Goal: Task Accomplishment & Management: Manage account settings

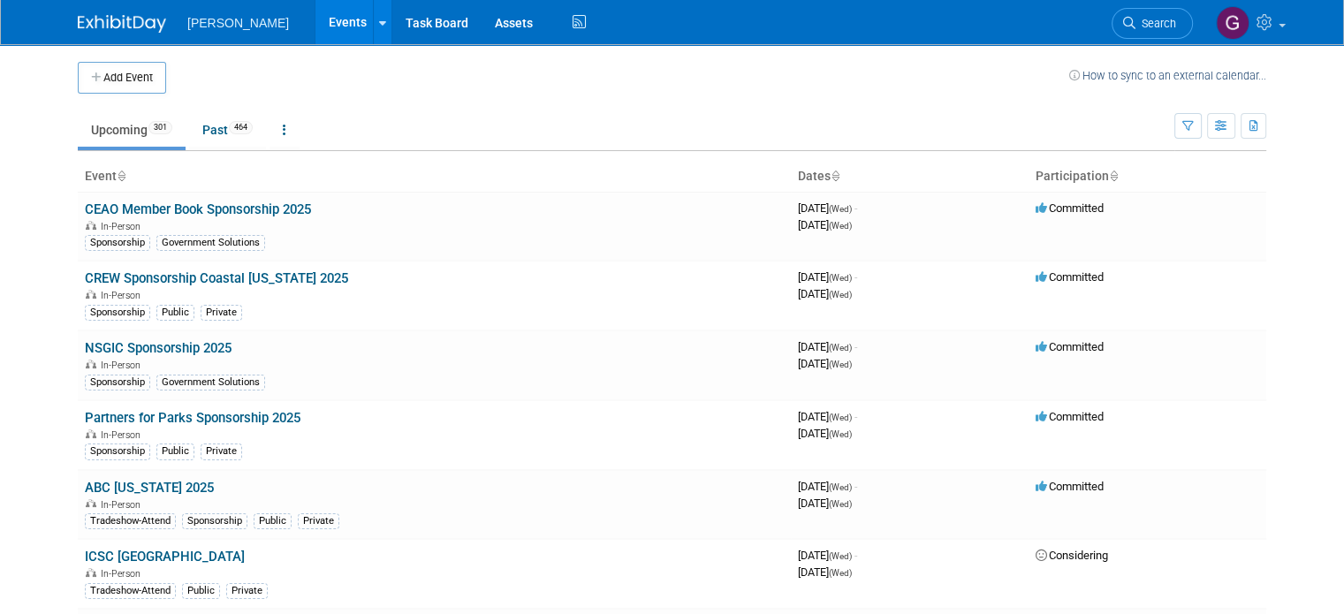
click at [1172, 4] on li "Search" at bounding box center [1151, 21] width 81 height 43
click at [1169, 13] on link "Search" at bounding box center [1151, 23] width 81 height 31
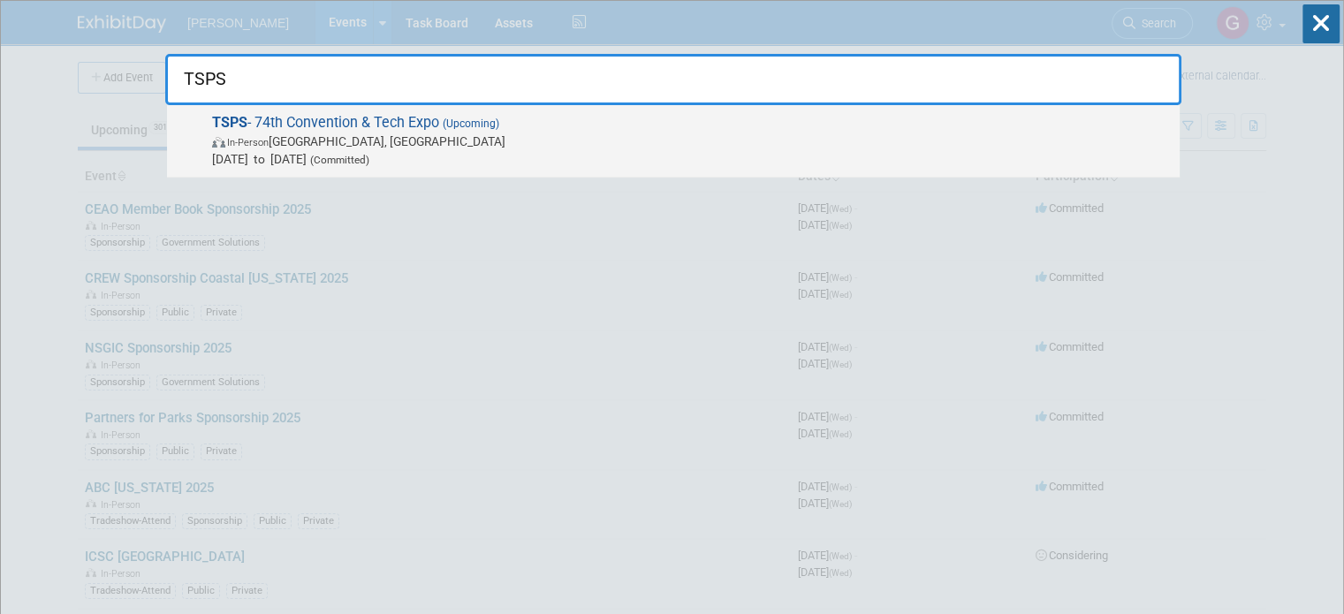
type input "TSPS"
click at [531, 125] on span "TSPS - 74th Convention & Tech Expo (Upcoming) In-Person [GEOGRAPHIC_DATA], [GEO…" at bounding box center [689, 141] width 964 height 54
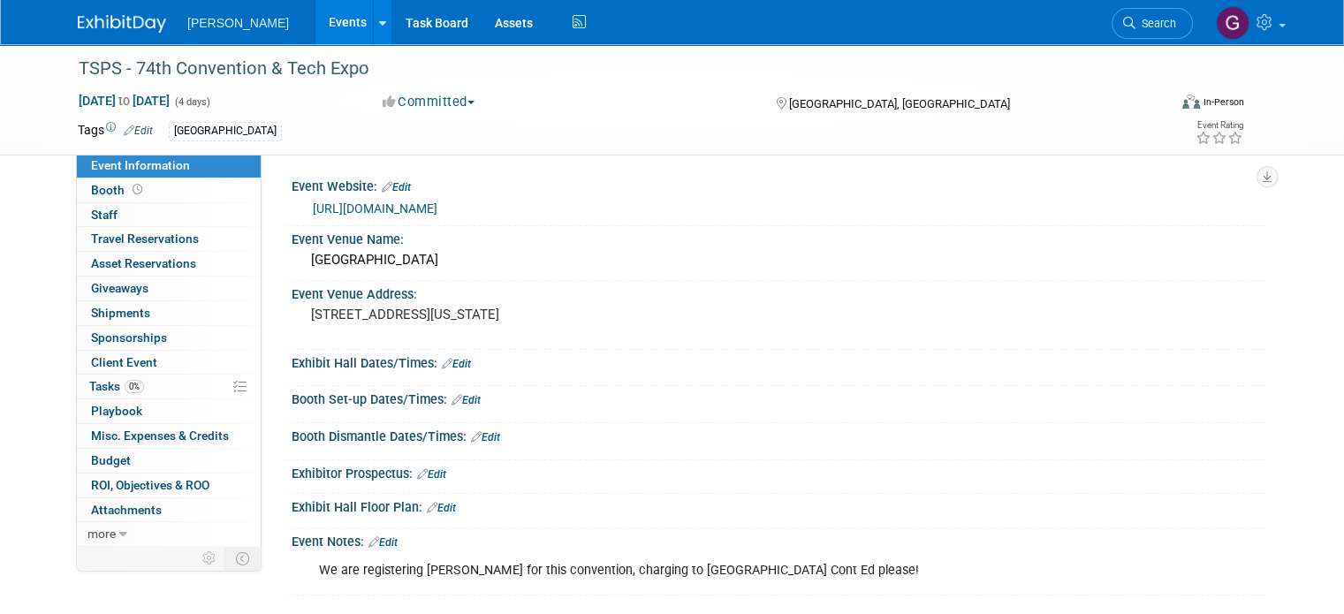
click at [368, 541] on icon at bounding box center [373, 541] width 11 height 11
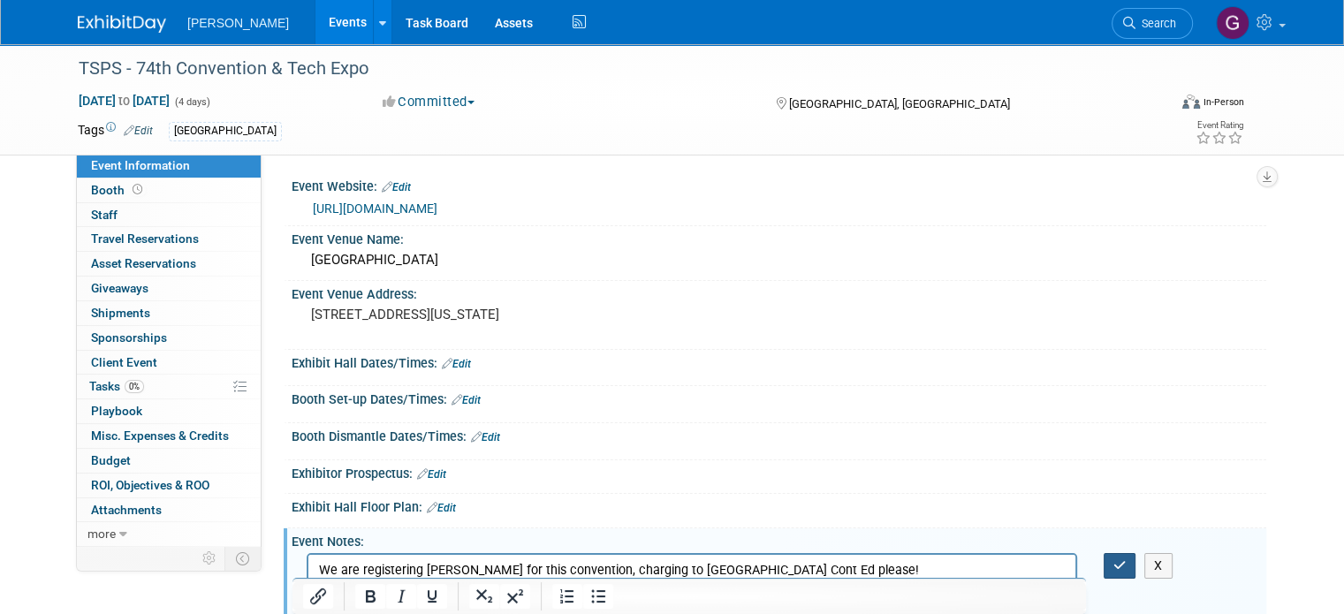
click at [1126, 566] on icon "button" at bounding box center [1119, 565] width 13 height 12
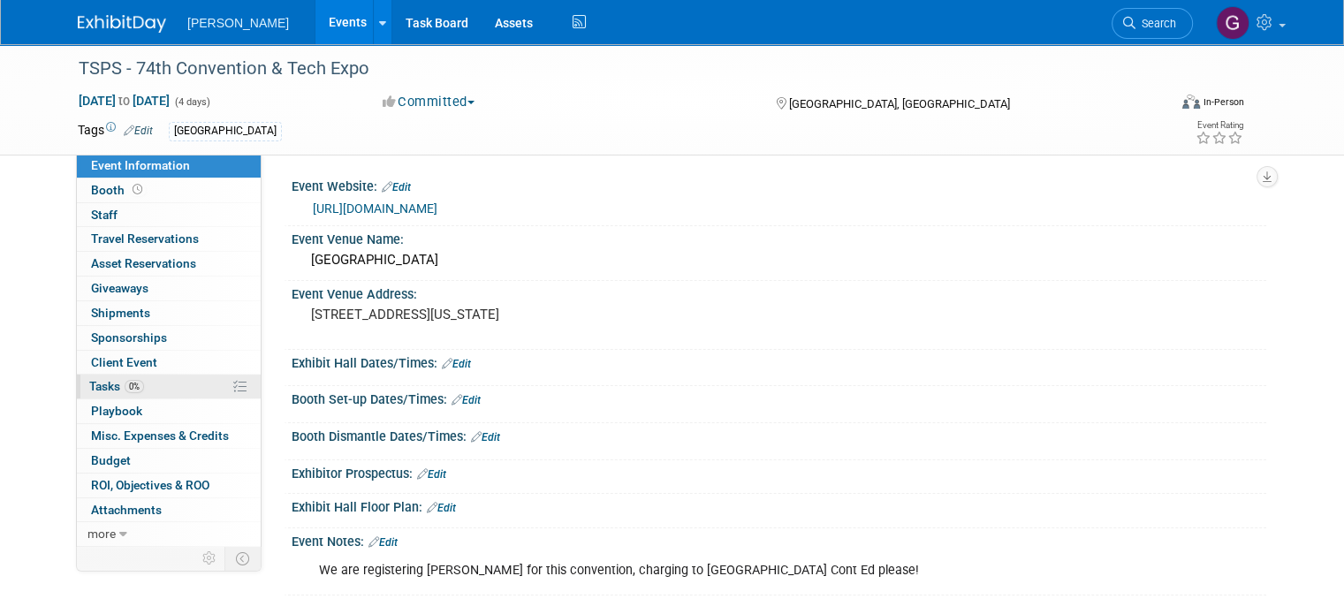
click at [149, 375] on link "0% Tasks 0%" at bounding box center [169, 387] width 184 height 24
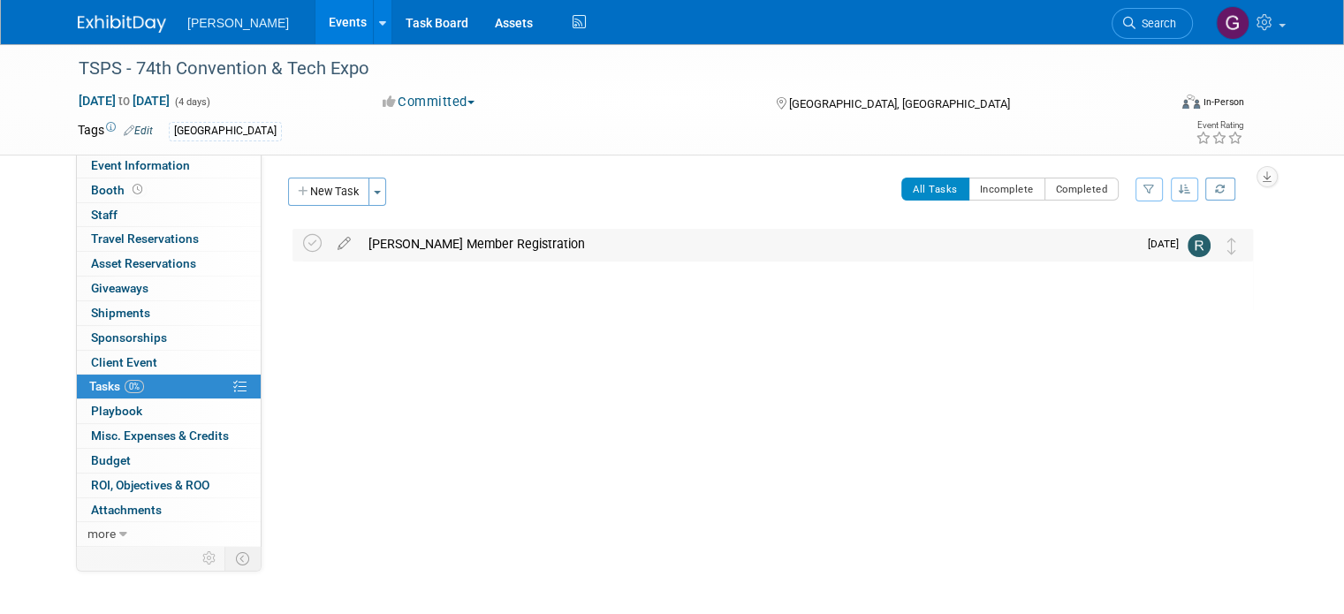
click at [438, 243] on div "Frank Cason Member Registration" at bounding box center [748, 244] width 777 height 30
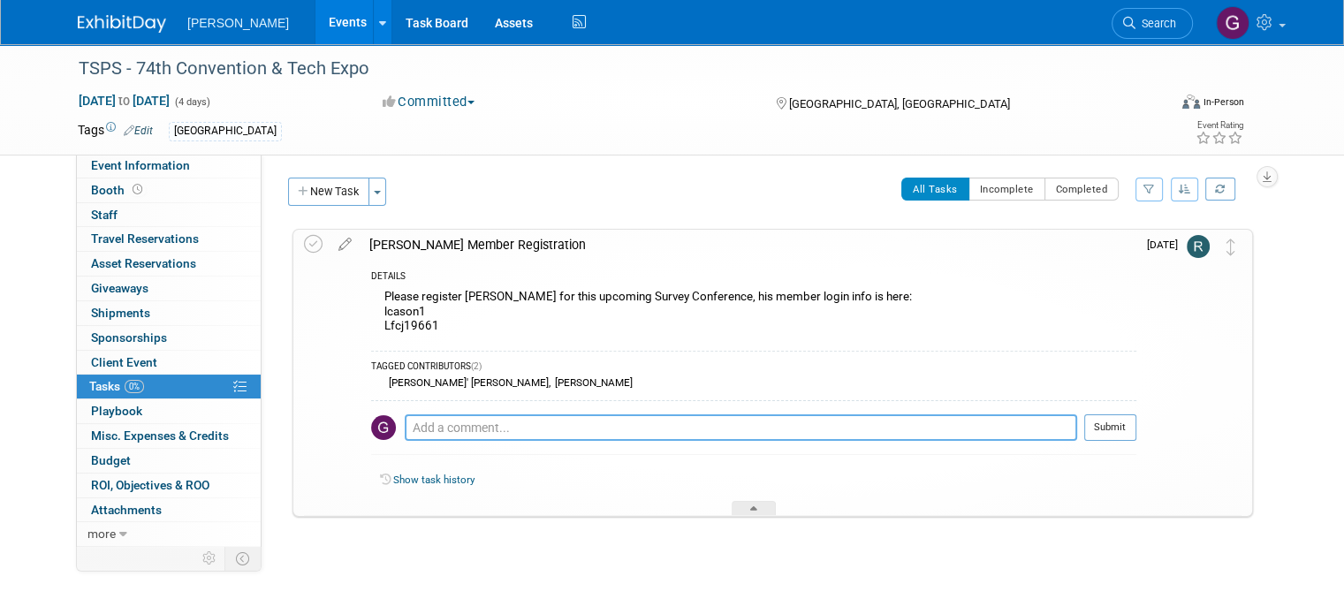
click at [428, 427] on textarea at bounding box center [741, 427] width 672 height 27
paste textarea "Friday 8am-12pm RPLS: Preparing for the Texas Specific Surveying Exam (TSSE) 1p…"
type textarea "Friday 8am-12pm RPLS: Preparing for the Texas Specific Surveying Exam (TSSE) 1p…"
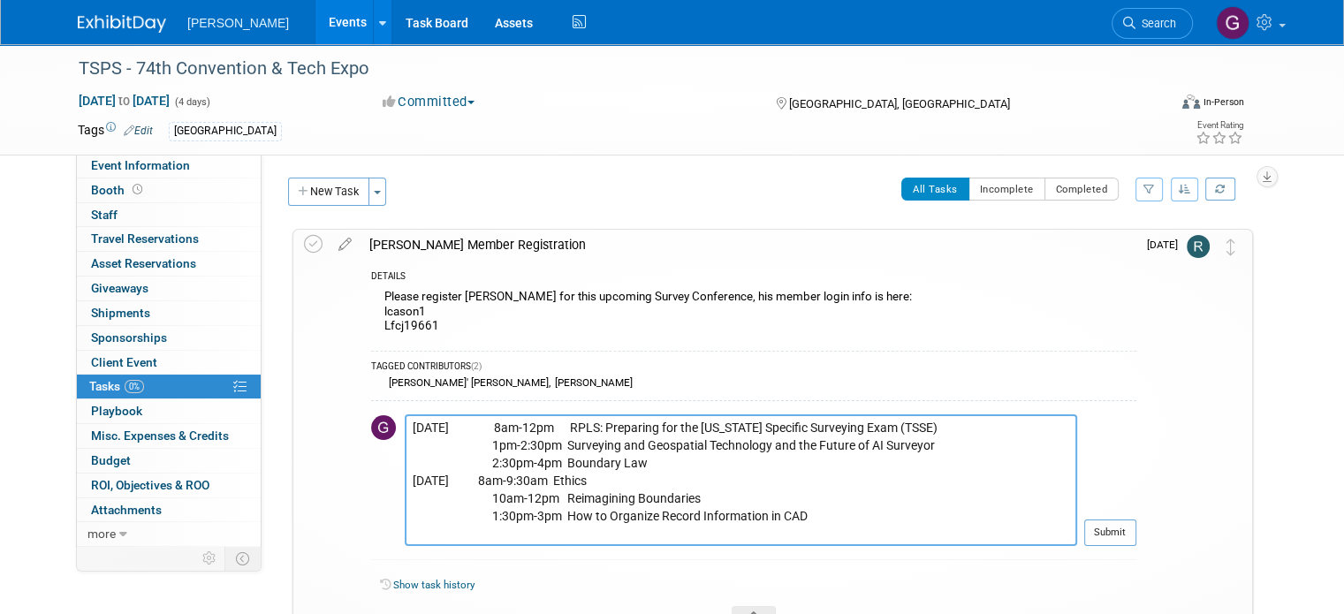
drag, startPoint x: 830, startPoint y: 526, endPoint x: 371, endPoint y: 430, distance: 469.1
click at [371, 430] on tr "Friday 8am-12pm RPLS: Preparing for the Texas Specific Surveying Exam (TSSE) 1p…" at bounding box center [753, 487] width 765 height 146
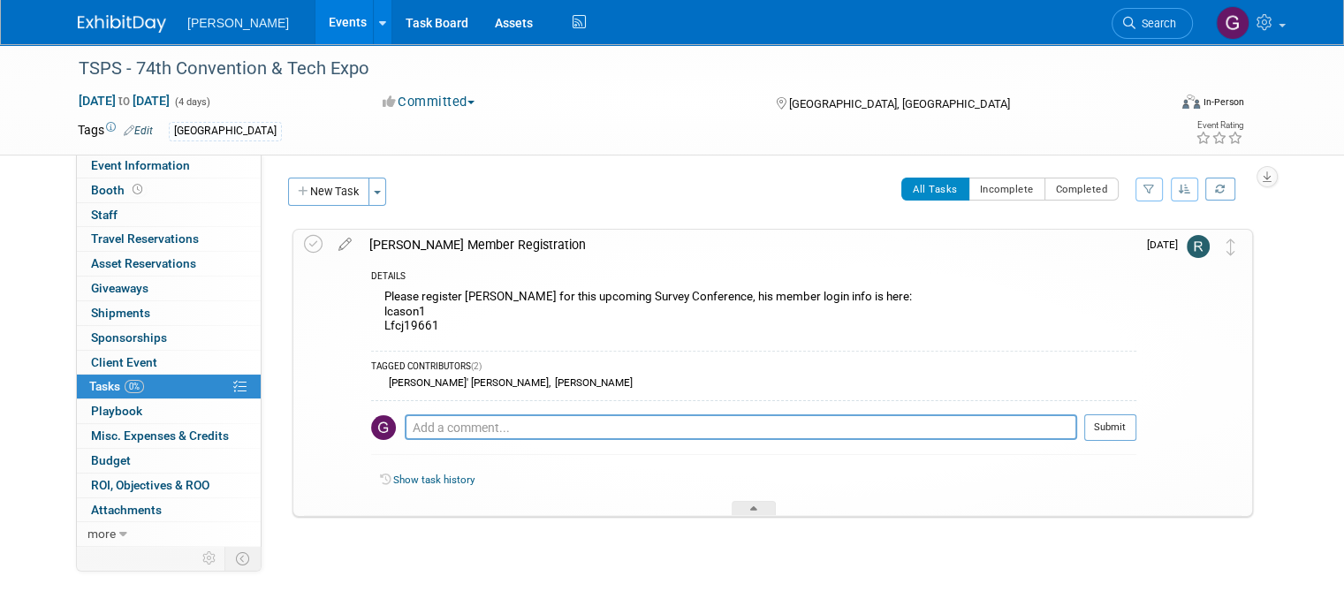
click at [417, 322] on div "Please register Frank Cason for this upcoming Survey Conference, his member log…" at bounding box center [753, 313] width 765 height 56
click at [330, 242] on icon at bounding box center [344, 241] width 31 height 22
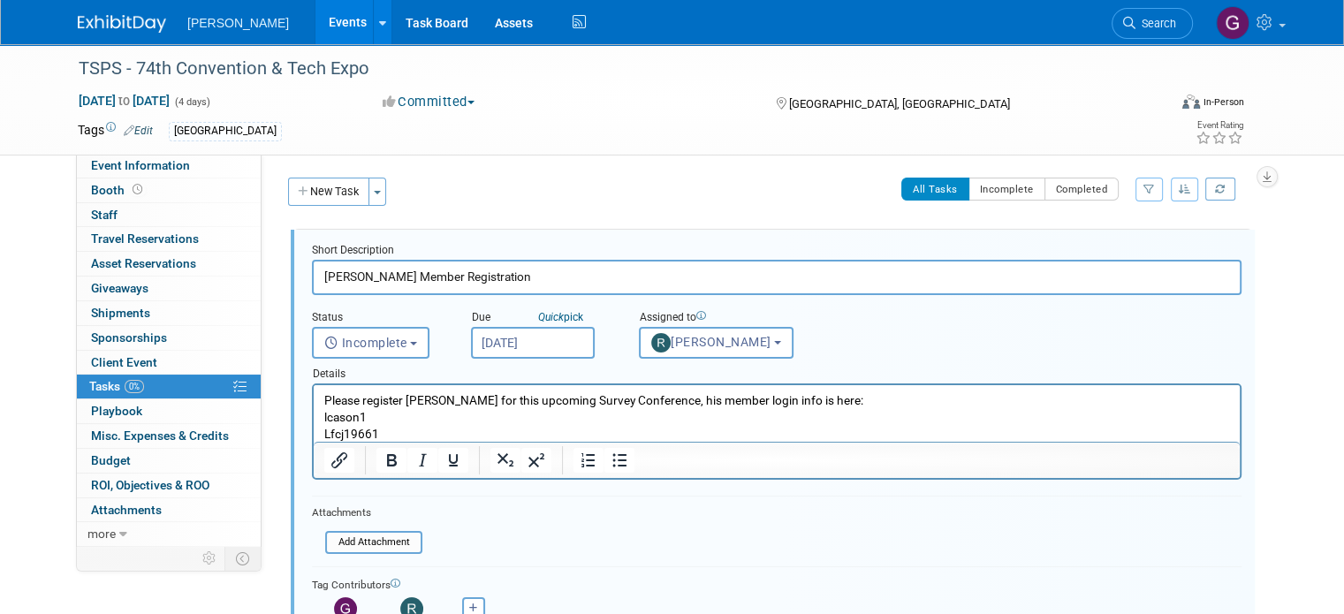
click at [326, 414] on p "Please register Frank Cason for this upcoming Survey Conference, his member log…" at bounding box center [776, 417] width 905 height 50
click at [324, 414] on p "Please register Frank Cason for this upcoming Survey Conference, his member log…" at bounding box center [776, 417] width 905 height 50
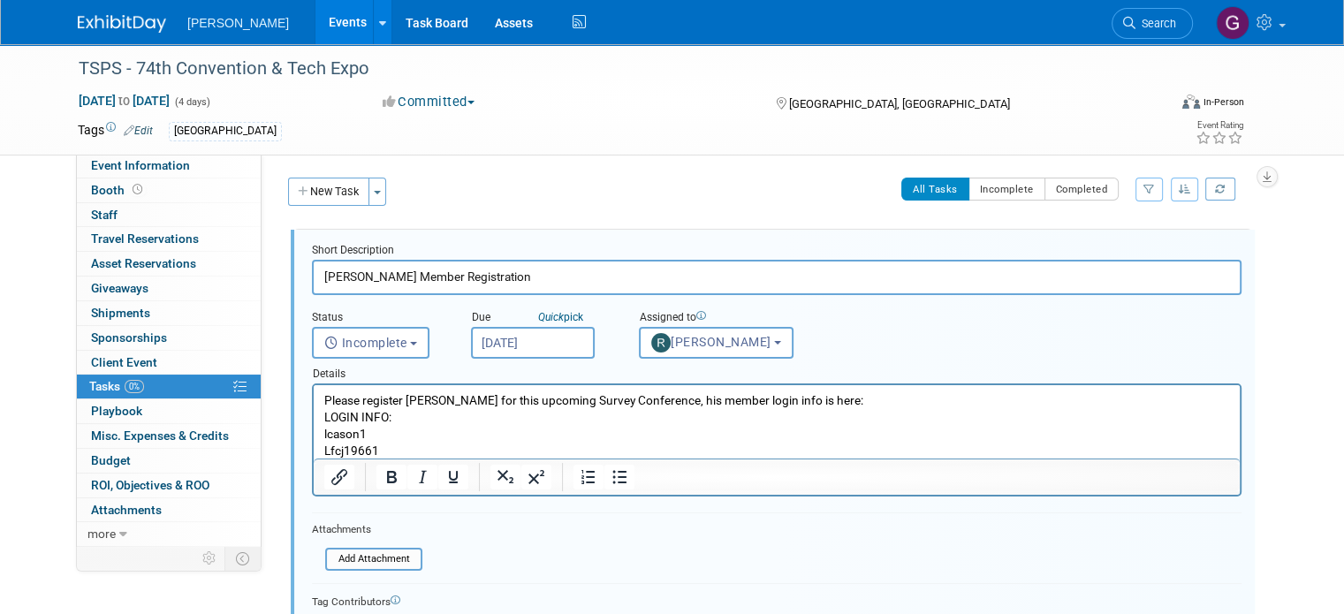
click at [323, 417] on body "Please register Frank Cason for this upcoming Survey Conference, his member log…" at bounding box center [776, 425] width 907 height 67
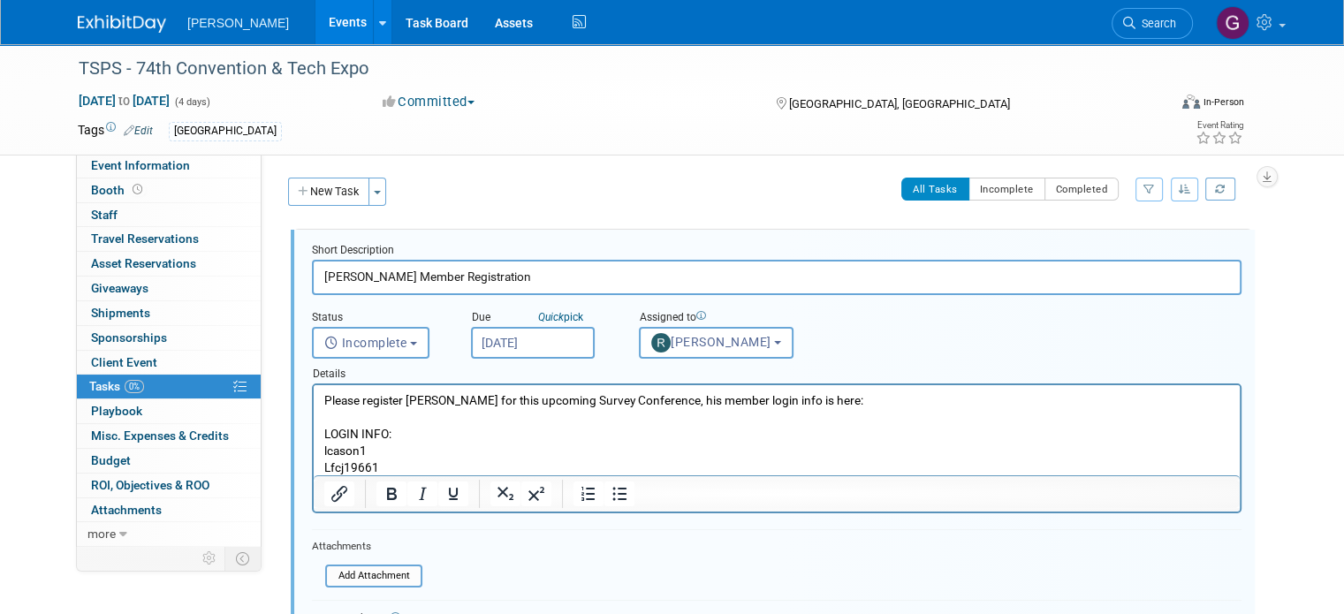
click at [396, 465] on p "lcason1 Lfcj19661" at bounding box center [776, 460] width 905 height 34
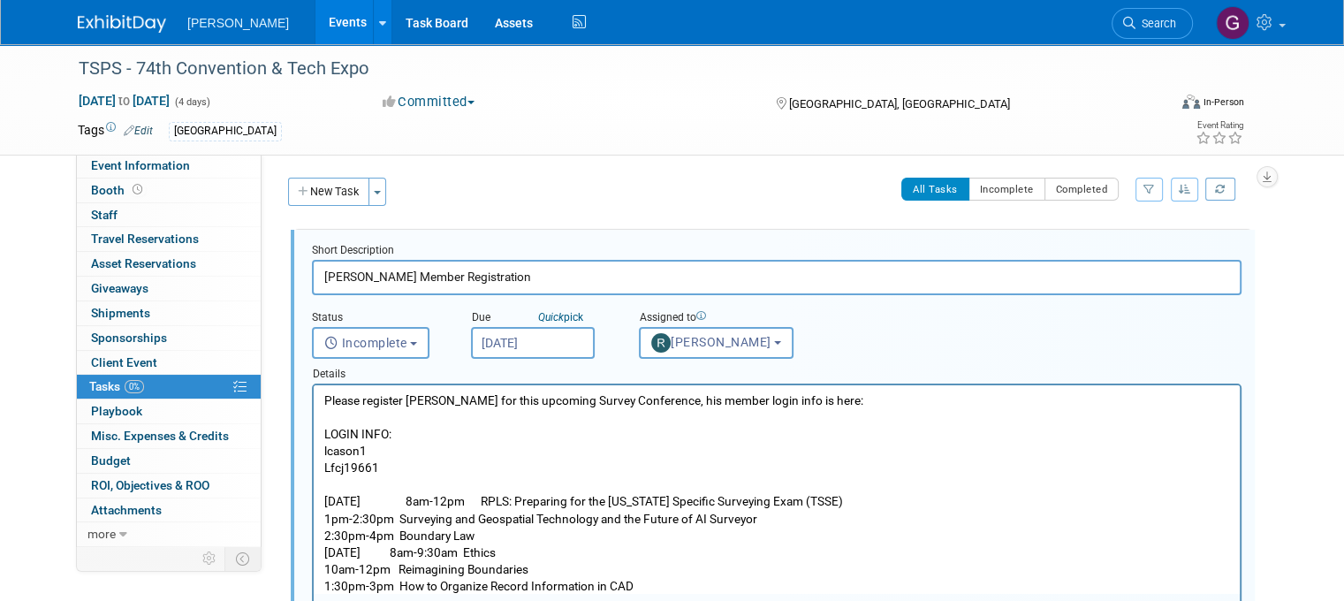
click at [360, 486] on p "Rich Text Area. Press ALT-0 for help." at bounding box center [776, 484] width 905 height 17
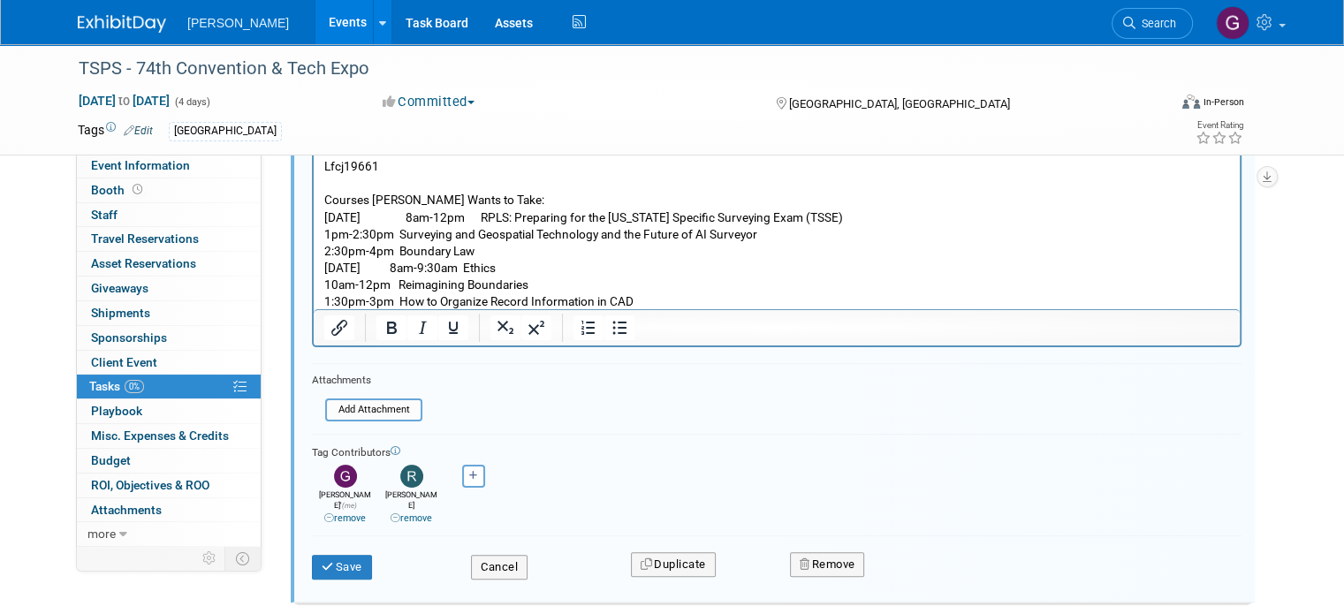
scroll to position [312, 0]
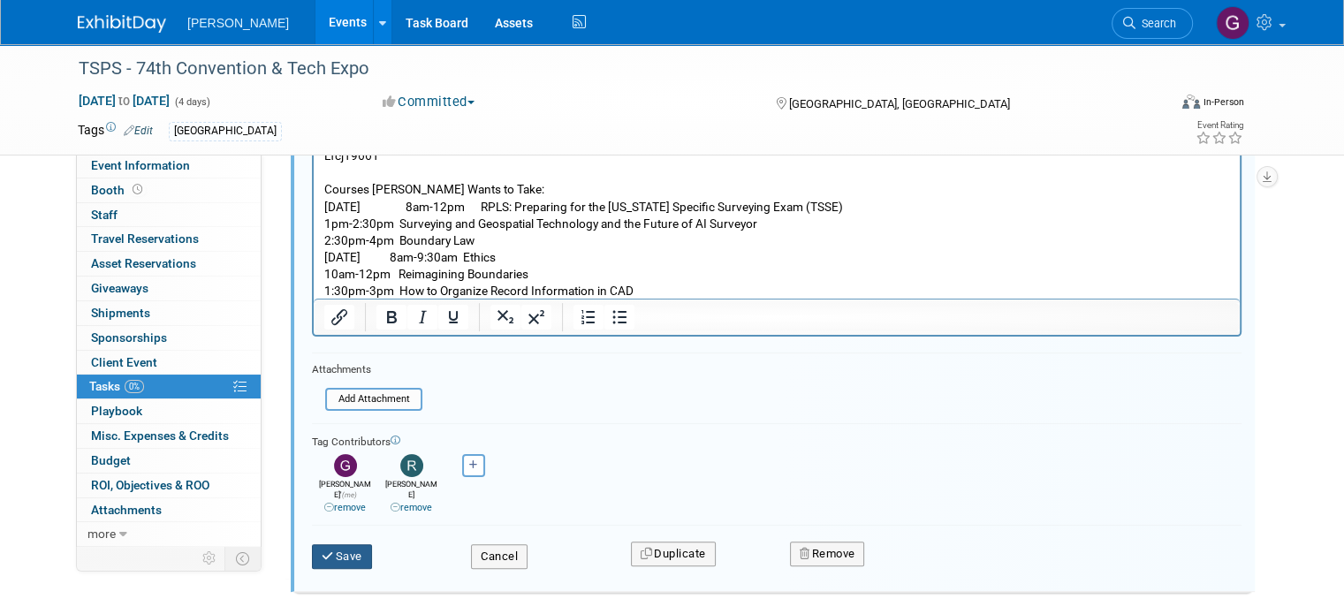
click at [322, 550] on icon "submit" at bounding box center [329, 555] width 14 height 11
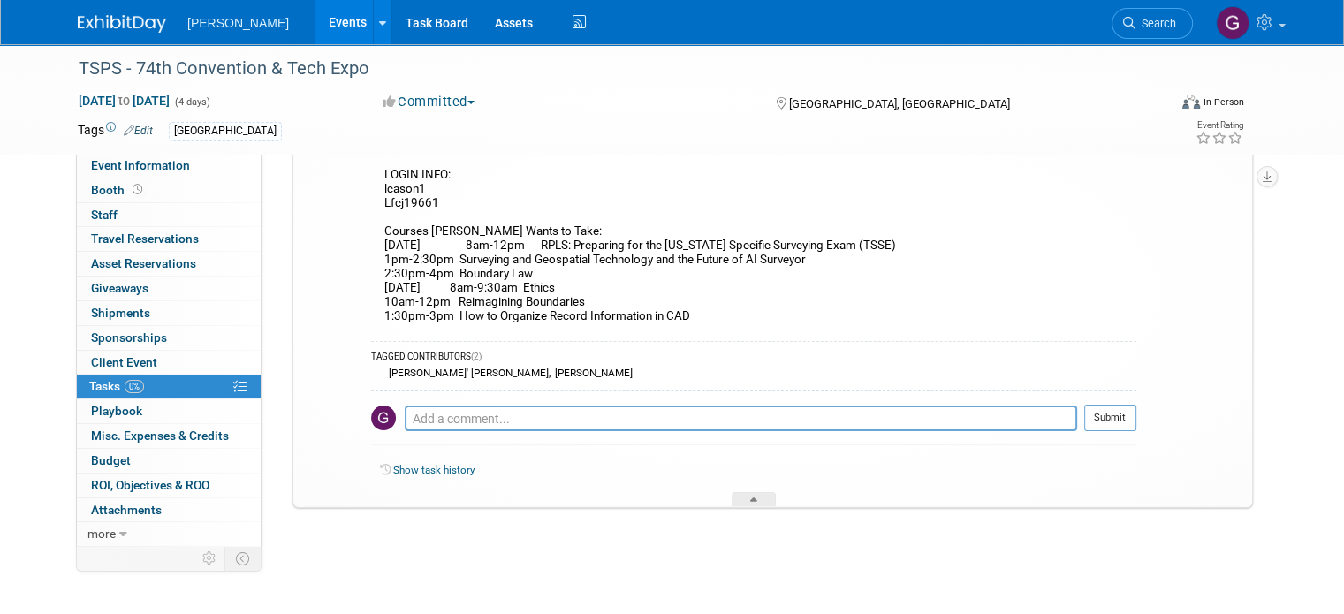
scroll to position [0, 0]
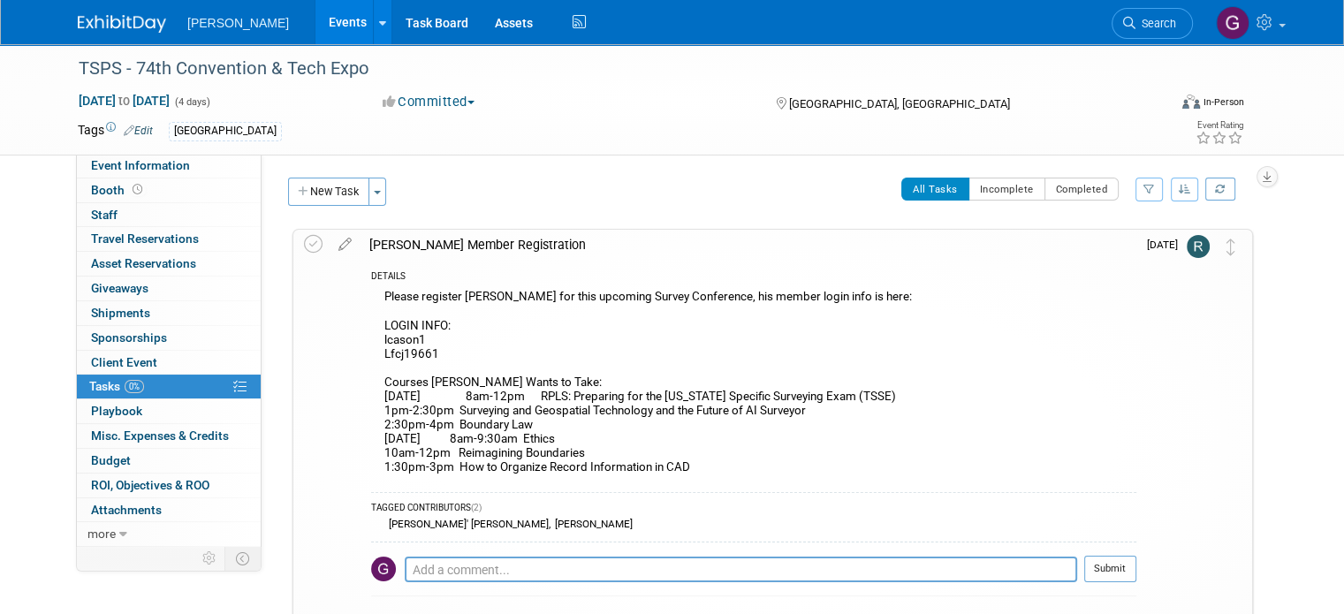
click at [89, 390] on span "Tasks 0%" at bounding box center [116, 386] width 55 height 14
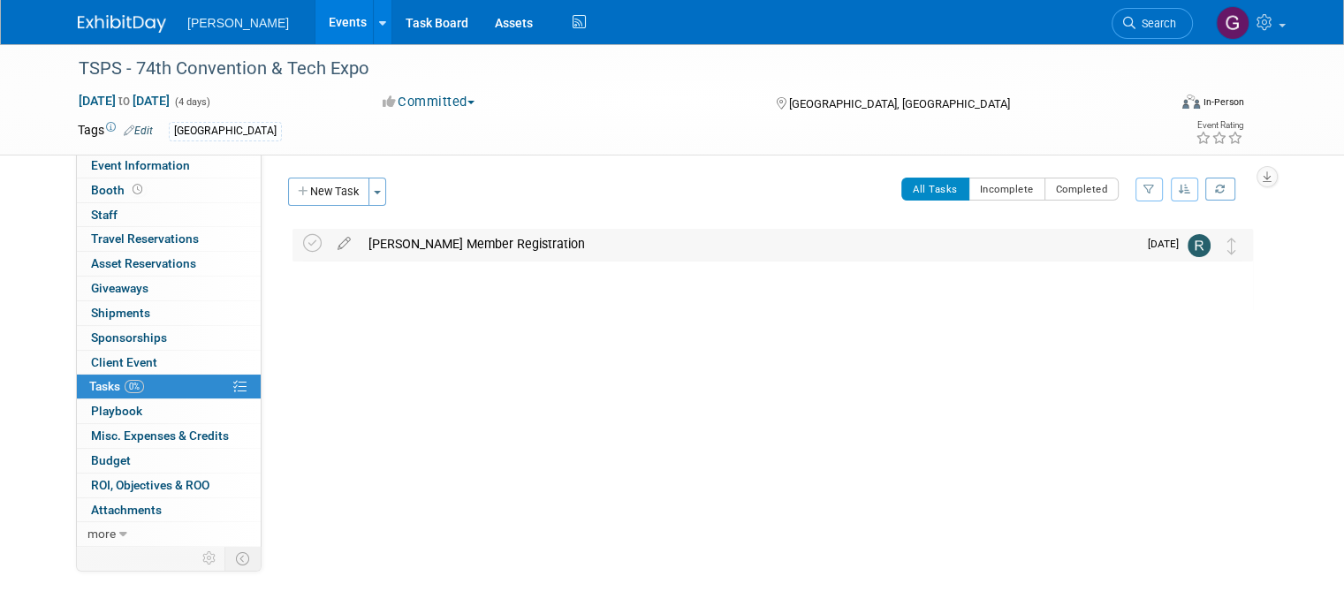
click at [505, 243] on div "Frank Cason Member Registration" at bounding box center [748, 244] width 777 height 30
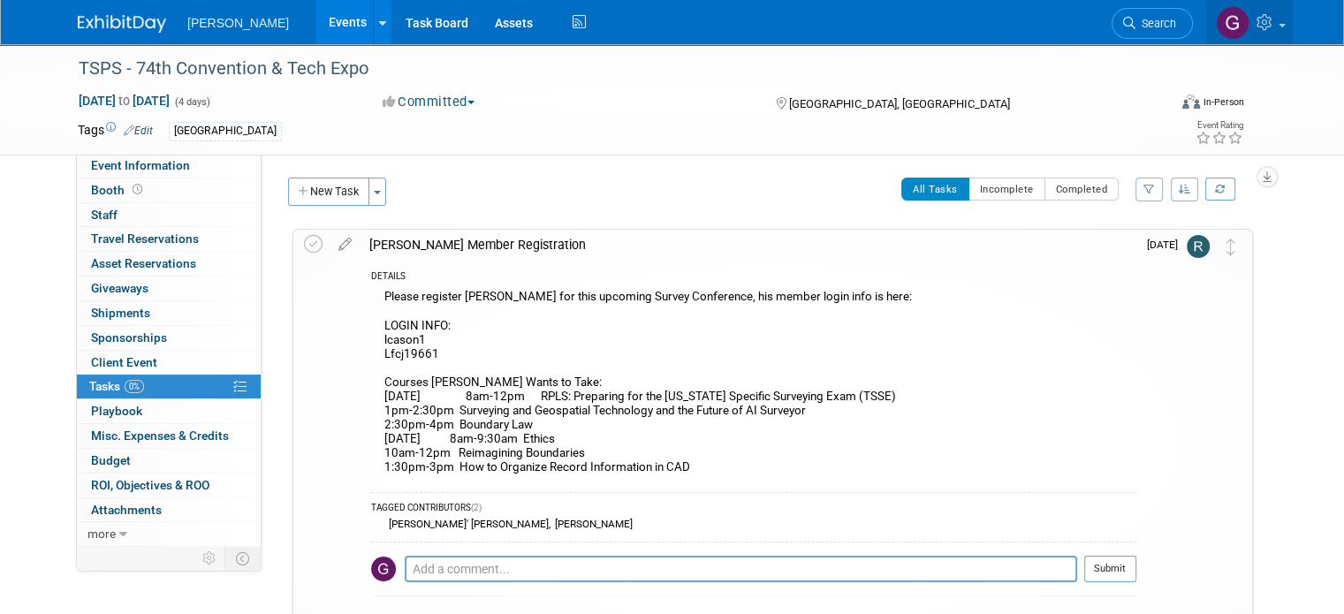
click at [1249, 24] on img at bounding box center [1232, 23] width 34 height 34
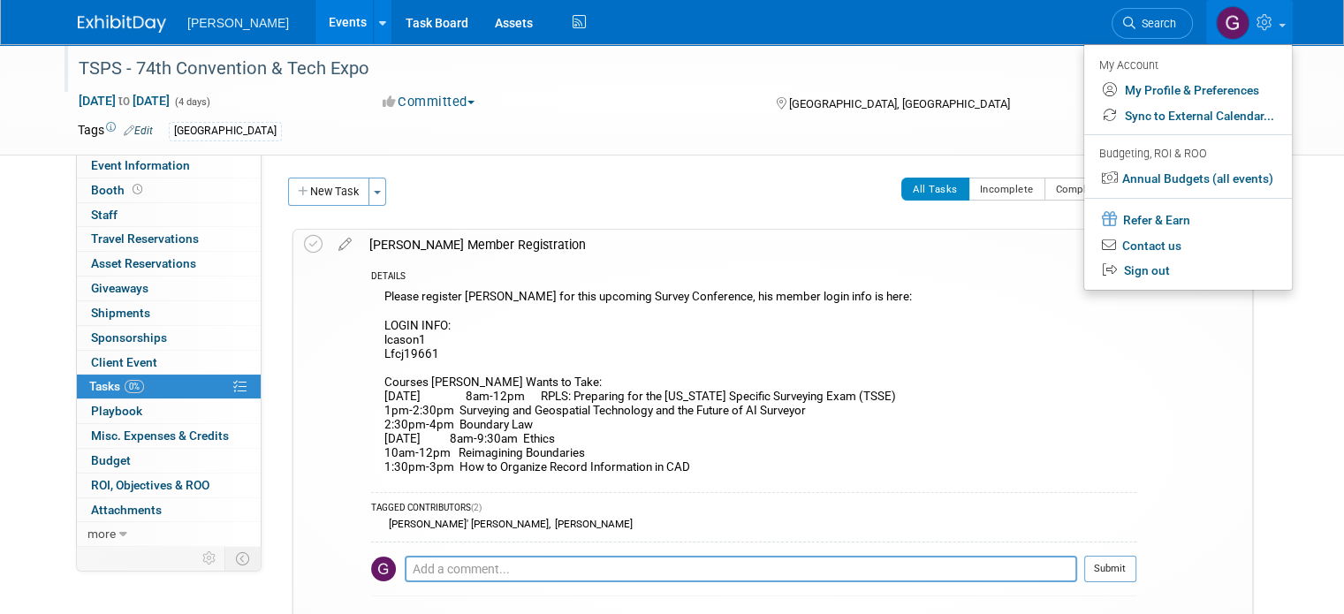
click at [974, 75] on div "TSPS - 74th Convention & Tech Expo" at bounding box center [608, 69] width 1072 height 32
